Goal: Task Accomplishment & Management: Use online tool/utility

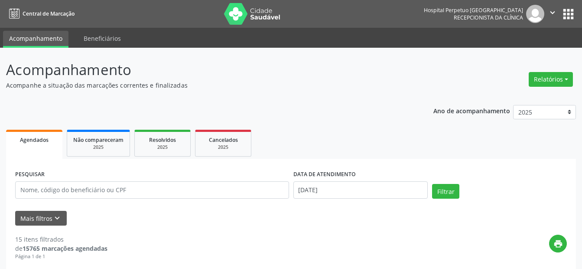
click at [548, 84] on button "Relatórios" at bounding box center [551, 79] width 44 height 15
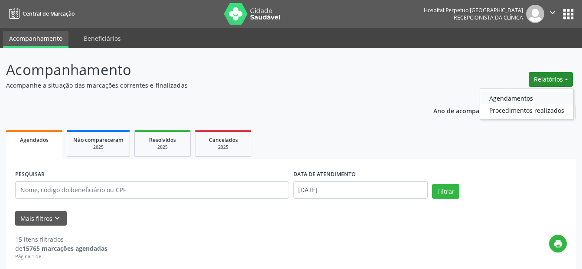
click at [512, 103] on link "Agendamentos" at bounding box center [526, 98] width 93 height 12
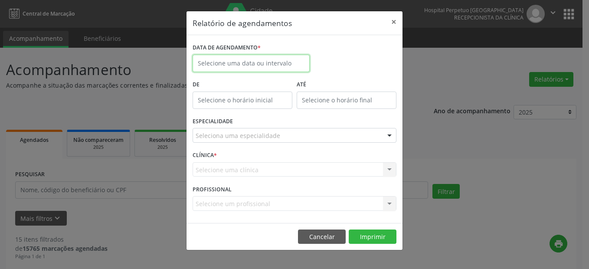
click at [259, 66] on input "text" at bounding box center [250, 63] width 117 height 17
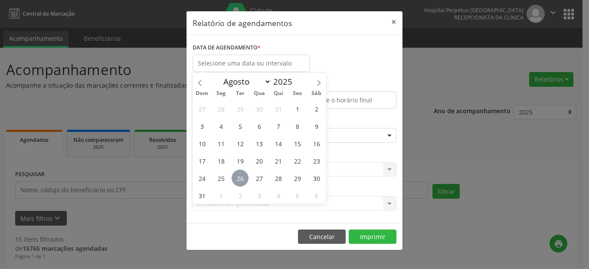
click at [242, 182] on span "26" at bounding box center [239, 178] width 17 height 17
type input "[DATE]"
click at [242, 181] on span "26" at bounding box center [239, 178] width 17 height 17
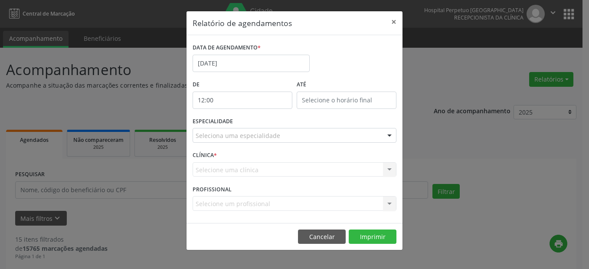
click at [206, 96] on input "12:00" at bounding box center [242, 99] width 100 height 17
click at [249, 121] on input "12" at bounding box center [224, 118] width 65 height 17
click at [255, 122] on span at bounding box center [255, 123] width 6 height 9
type input "11:00"
type input "11"
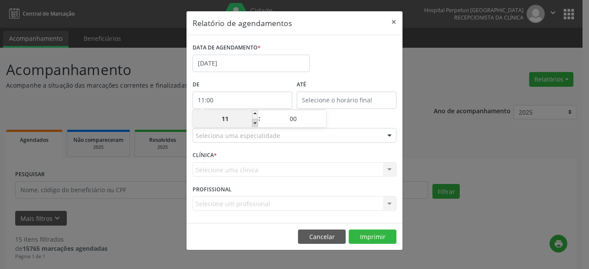
click at [255, 122] on span at bounding box center [255, 123] width 6 height 9
type input "10:00"
type input "10"
click at [255, 122] on span at bounding box center [255, 123] width 6 height 9
type input "09:00"
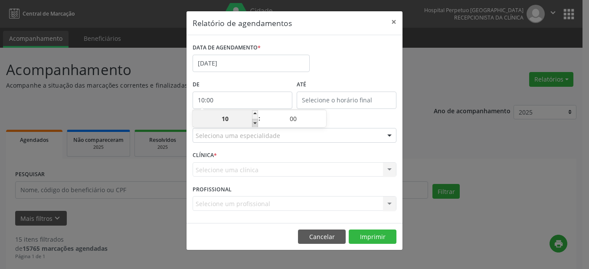
type input "09"
click at [255, 122] on span at bounding box center [255, 123] width 6 height 9
type input "08:00"
type input "08"
click at [256, 122] on span at bounding box center [255, 123] width 6 height 9
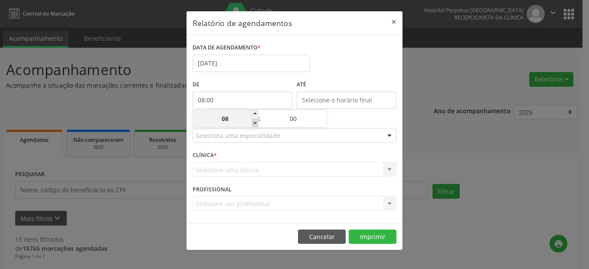
type input "07:00"
type input "07"
click at [258, 120] on span at bounding box center [255, 123] width 6 height 9
type input "06:00"
type input "06"
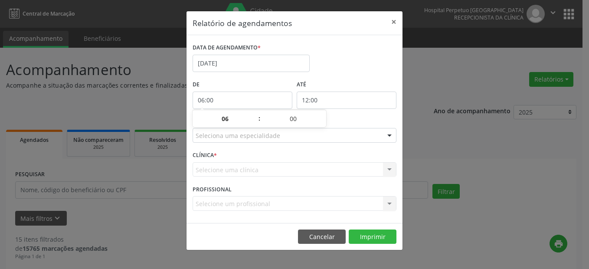
click at [318, 101] on input "12:00" at bounding box center [347, 99] width 100 height 17
click at [364, 115] on span ":" at bounding box center [363, 118] width 3 height 17
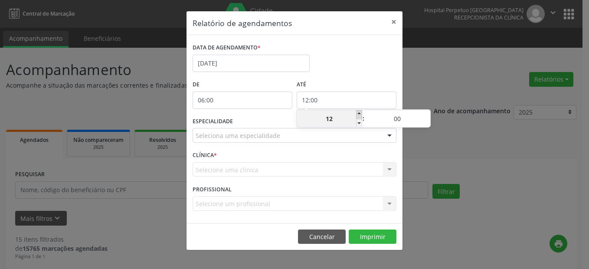
click at [362, 114] on span at bounding box center [359, 114] width 6 height 9
type input "13:00"
type input "13"
click at [362, 114] on span ":" at bounding box center [363, 118] width 3 height 17
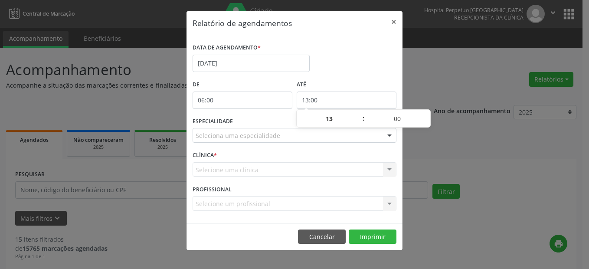
click at [362, 114] on span ":" at bounding box center [363, 118] width 3 height 17
click at [359, 113] on span at bounding box center [359, 114] width 6 height 9
type input "14:00"
type input "14"
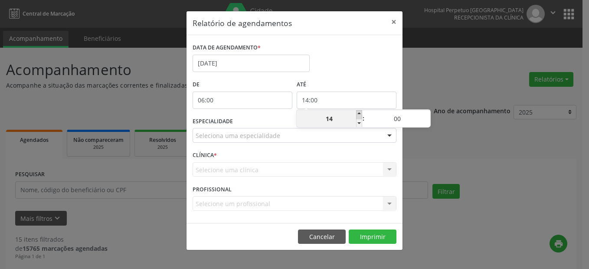
click at [360, 113] on span at bounding box center [359, 114] width 6 height 9
type input "15:00"
type input "15"
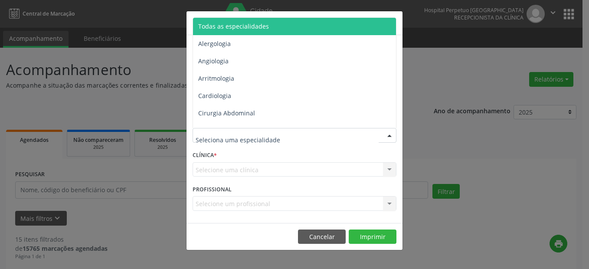
click at [236, 27] on span "Todas as especialidades" at bounding box center [233, 26] width 71 height 8
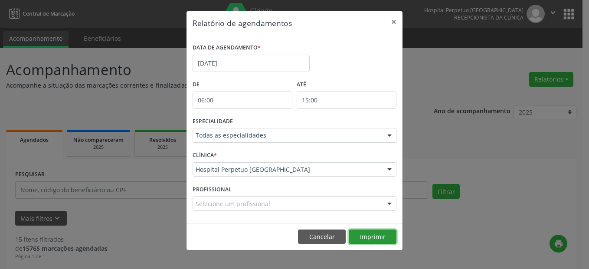
click at [375, 244] on footer "Cancelar Imprimir" at bounding box center [294, 236] width 216 height 27
click at [373, 230] on button "Imprimir" at bounding box center [373, 236] width 48 height 15
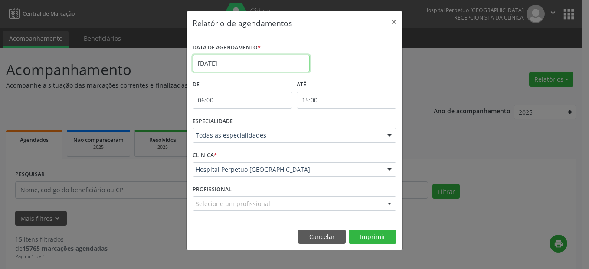
click at [242, 59] on input "[DATE]" at bounding box center [250, 63] width 117 height 17
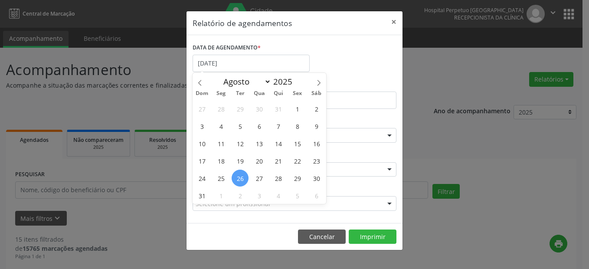
click at [237, 177] on span "26" at bounding box center [239, 178] width 17 height 17
type input "[DATE]"
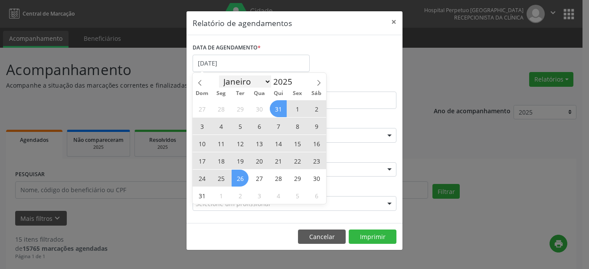
click at [265, 80] on select "Janeiro Fevereiro Março Abril Maio Junho Julho Agosto Setembro Outubro Novembro…" at bounding box center [245, 81] width 52 height 12
select select "8"
click at [219, 75] on select "Janeiro Fevereiro Março Abril Maio Junho Julho Agosto Setembro Outubro Novembro…" at bounding box center [245, 81] width 52 height 12
click at [241, 178] on span "30" at bounding box center [239, 178] width 17 height 17
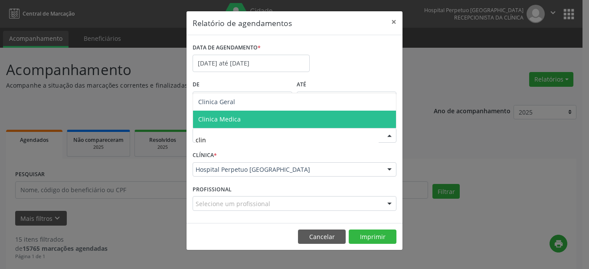
type input "clini"
click at [260, 115] on span "Clinica Medica" at bounding box center [294, 119] width 203 height 17
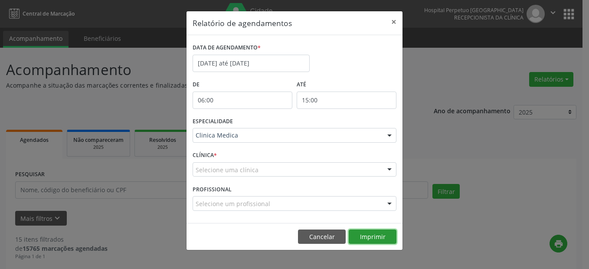
click at [381, 235] on button "Imprimir" at bounding box center [373, 236] width 48 height 15
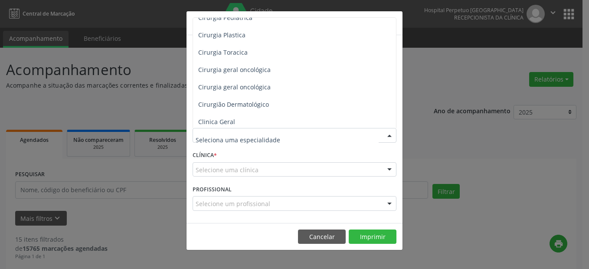
scroll to position [260, 0]
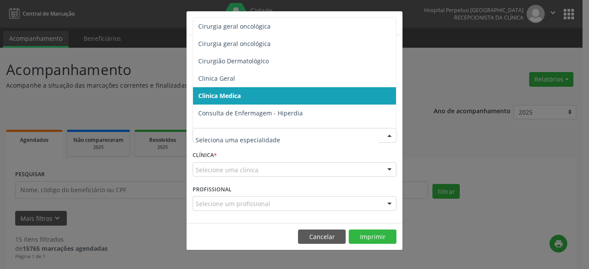
click at [246, 94] on span "Clinica Medica" at bounding box center [295, 95] width 204 height 17
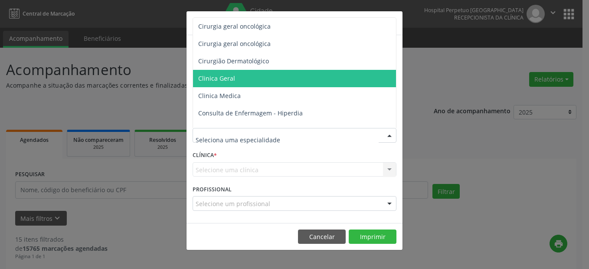
click at [234, 79] on span "Clinica Geral" at bounding box center [295, 78] width 204 height 17
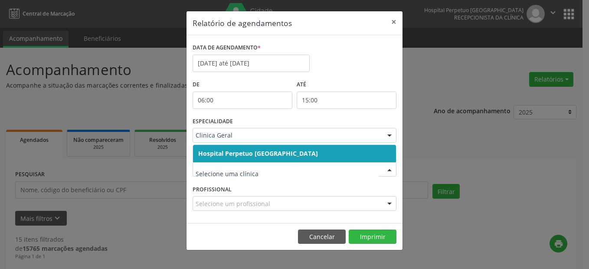
click at [216, 147] on span "Hospital Perpetuo [GEOGRAPHIC_DATA]" at bounding box center [294, 153] width 203 height 17
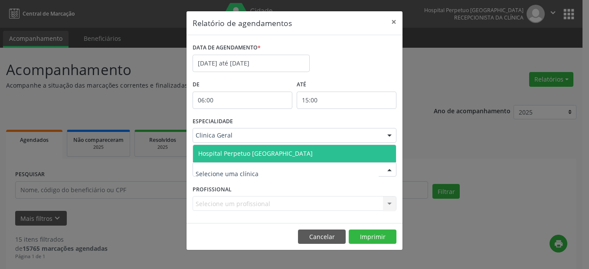
click at [223, 145] on span "Hospital Perpetuo [GEOGRAPHIC_DATA]" at bounding box center [294, 153] width 203 height 17
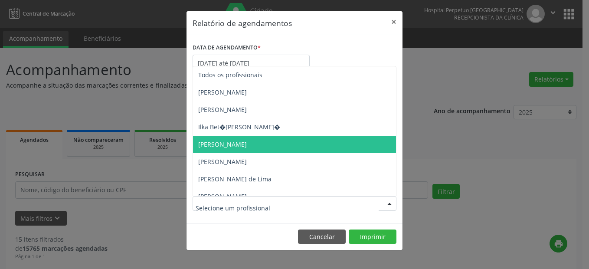
click at [230, 144] on span "[PERSON_NAME]" at bounding box center [222, 144] width 49 height 8
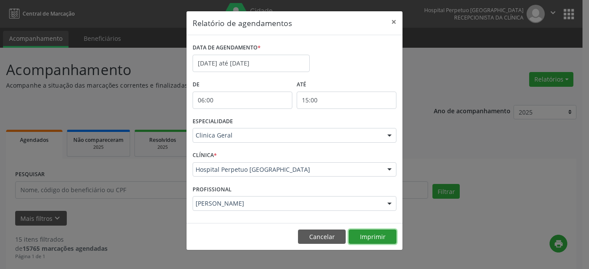
click at [367, 239] on button "Imprimir" at bounding box center [373, 236] width 48 height 15
